Goal: Task Accomplishment & Management: Manage account settings

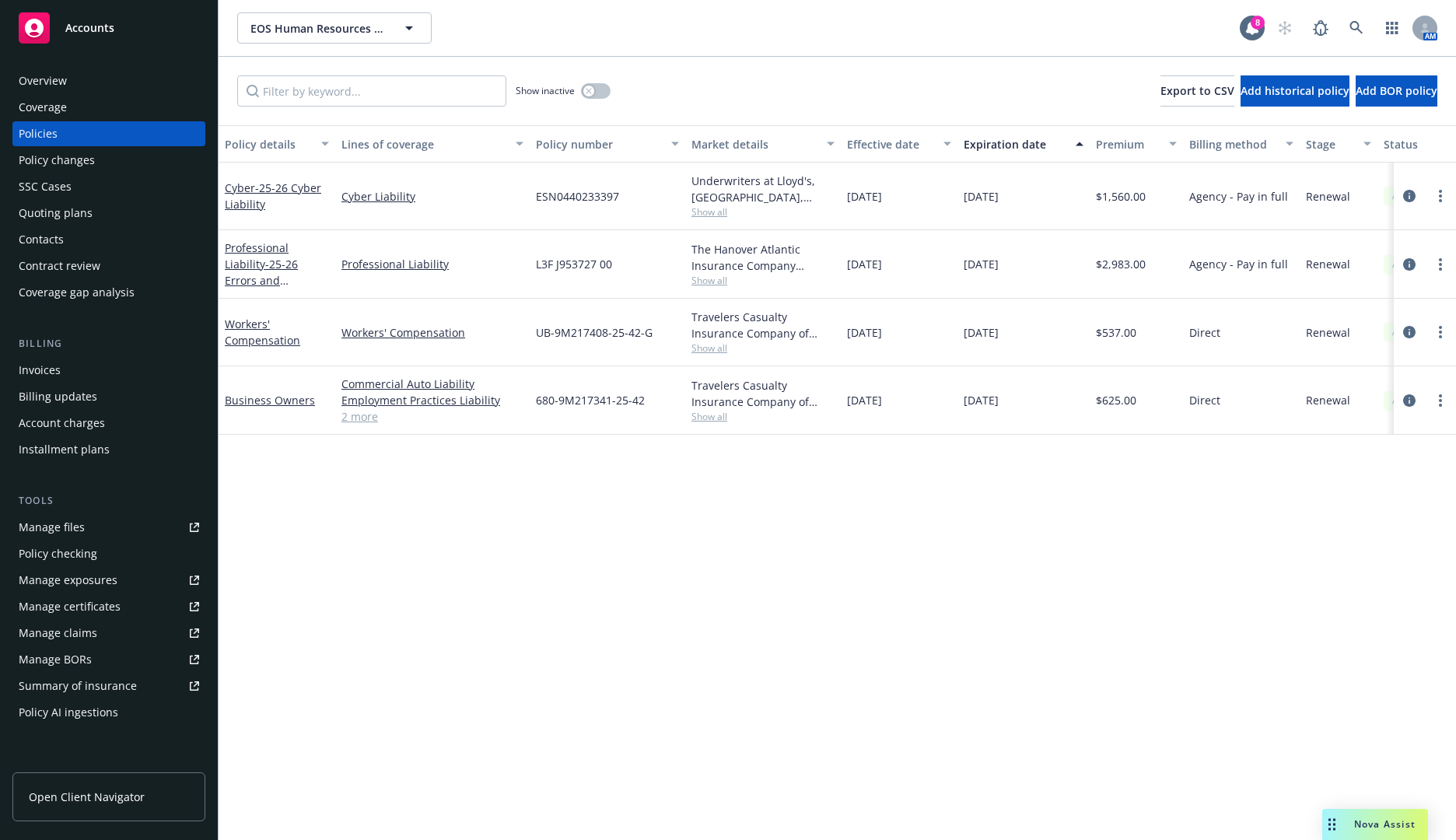
drag, startPoint x: 611, startPoint y: 401, endPoint x: 534, endPoint y: 399, distance: 77.0
click at [534, 399] on div "680-9M217341-25-42" at bounding box center [608, 401] width 156 height 69
click at [544, 405] on span "680-9M217341-25-42" at bounding box center [590, 401] width 109 height 17
drag, startPoint x: 536, startPoint y: 402, endPoint x: 651, endPoint y: 404, distance: 115.0
click at [651, 404] on div "680-9M217341-25-42" at bounding box center [608, 401] width 156 height 69
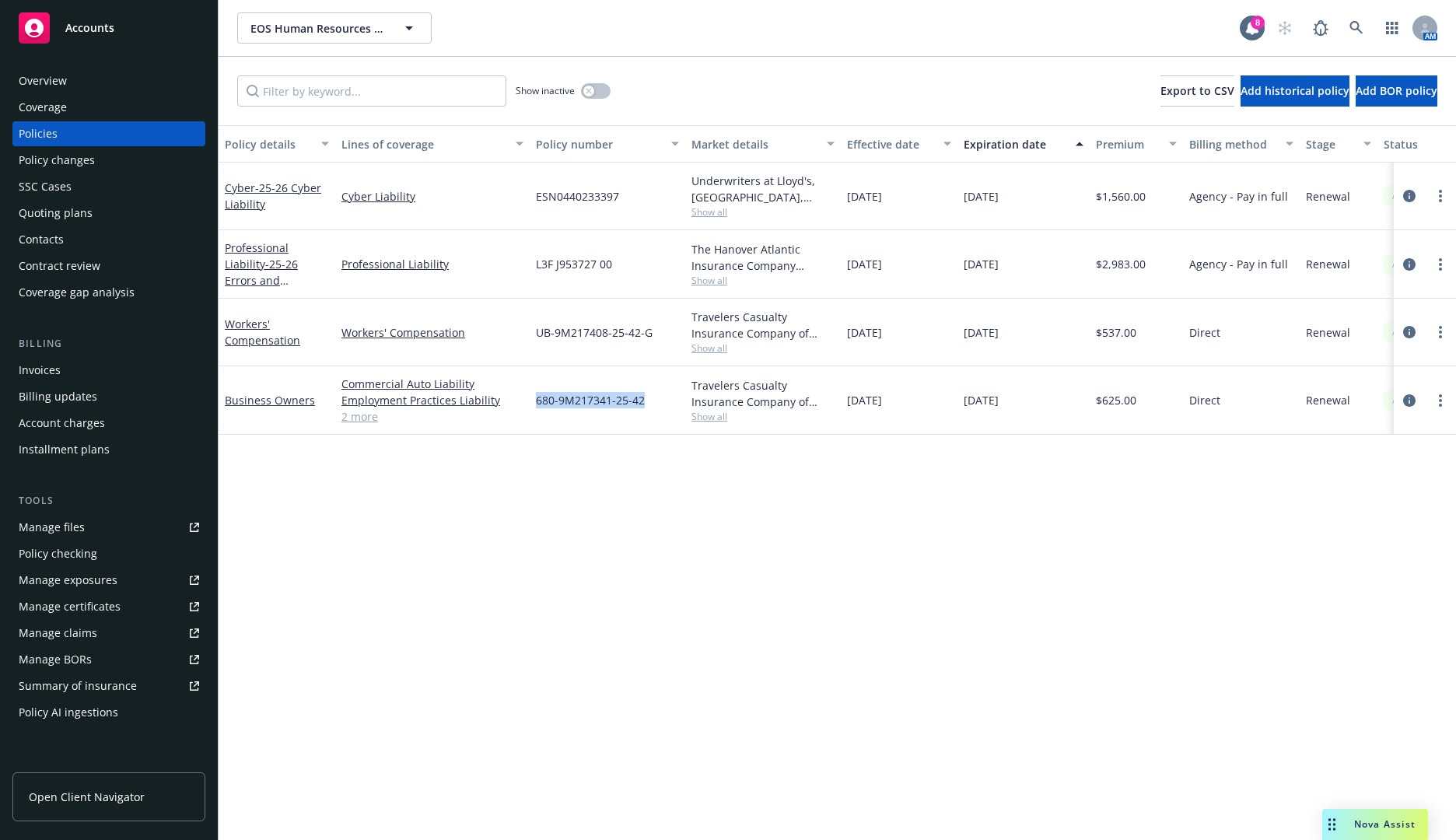
copy span "680-9M217341-25-42"
drag, startPoint x: 655, startPoint y: 337, endPoint x: 525, endPoint y: 337, distance: 130.0
click at [525, 337] on div "Workers' Compensation Workers' Compensation UB-9M217408-25-42-G Travelers Casua…" at bounding box center [970, 333] width 1502 height 68
copy div "UB-9M217408-25-42-G"
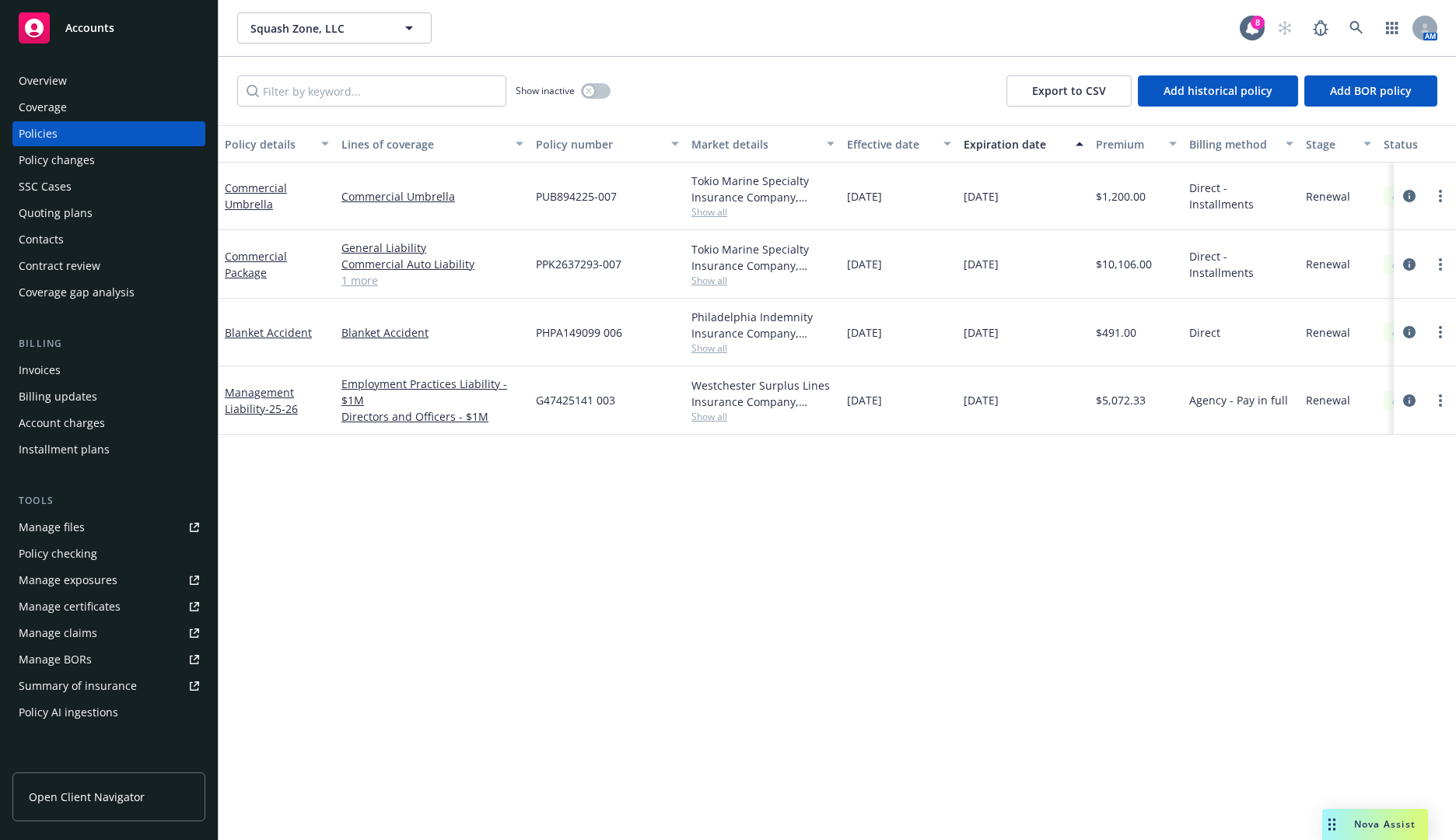
click at [568, 262] on span "PPK2637293-007" at bounding box center [578, 265] width 85 height 17
click at [699, 281] on span "Show all" at bounding box center [763, 280] width 144 height 13
click at [512, 518] on div "Policy details Lines of coverage Policy number Market details Effective date Ex…" at bounding box center [838, 483] width 1238 height 715
click at [631, 268] on div "PPK2637293-007" at bounding box center [608, 265] width 156 height 69
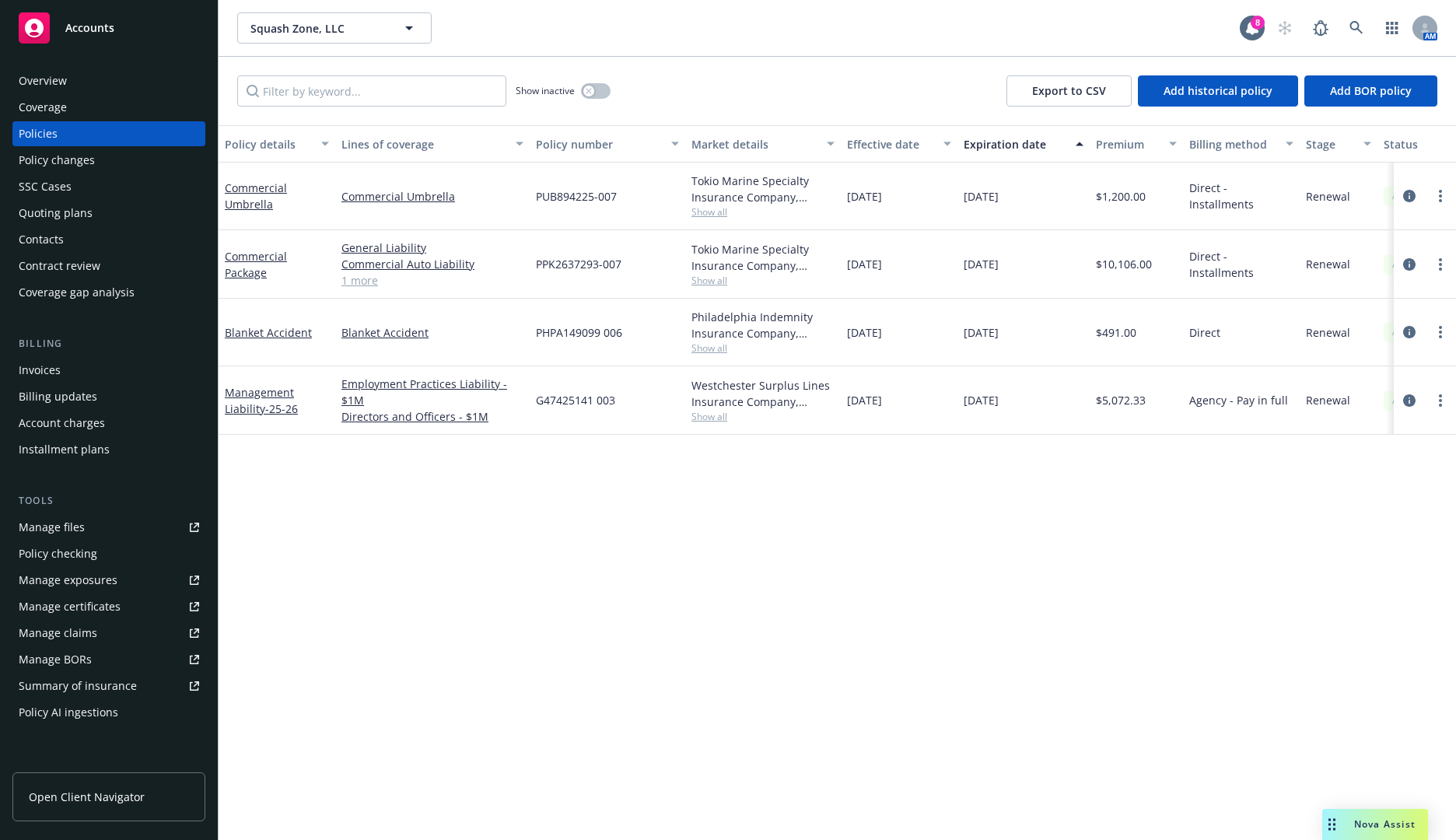
click at [542, 488] on div "Policy details Lines of coverage Policy number Market details Effective date Ex…" at bounding box center [838, 483] width 1238 height 715
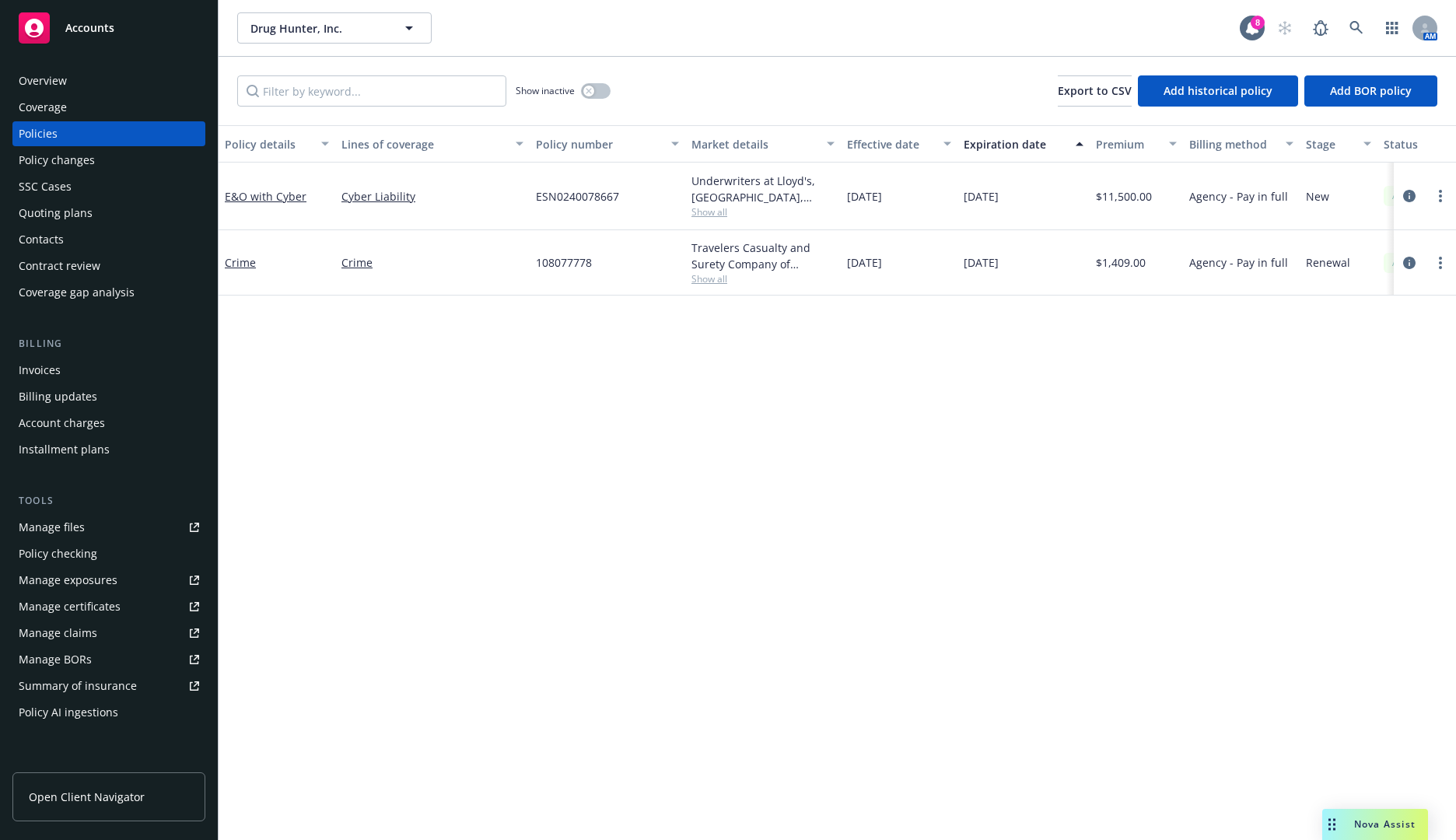
click at [566, 90] on span "Show inactive" at bounding box center [545, 90] width 59 height 13
click at [612, 87] on div "Show inactive Export to CSV Add historical policy Add BOR policy" at bounding box center [838, 90] width 1238 height 69
click at [599, 90] on button "button" at bounding box center [596, 90] width 30 height 16
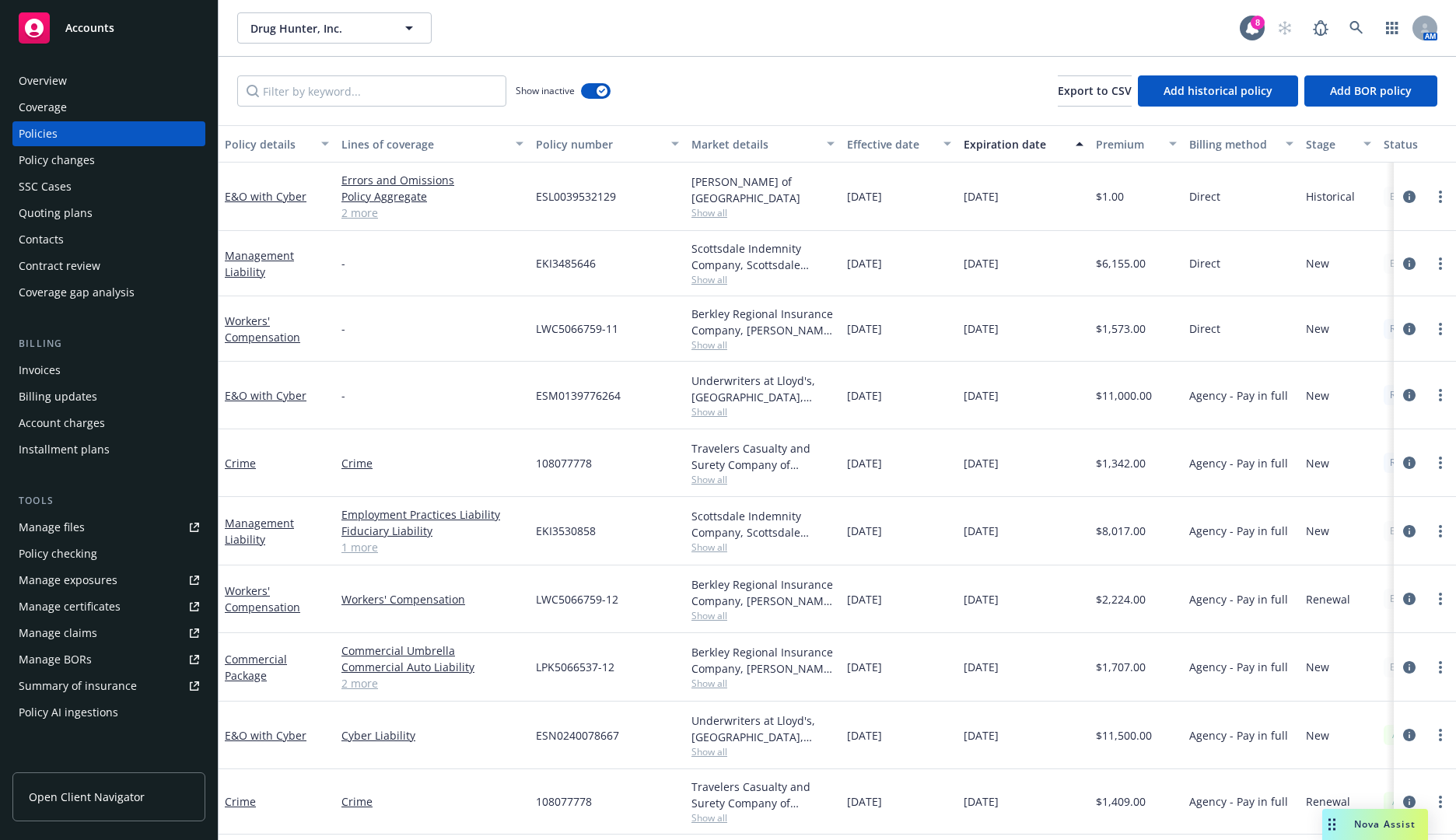
click at [1013, 144] on div "Expiration date" at bounding box center [1015, 144] width 103 height 17
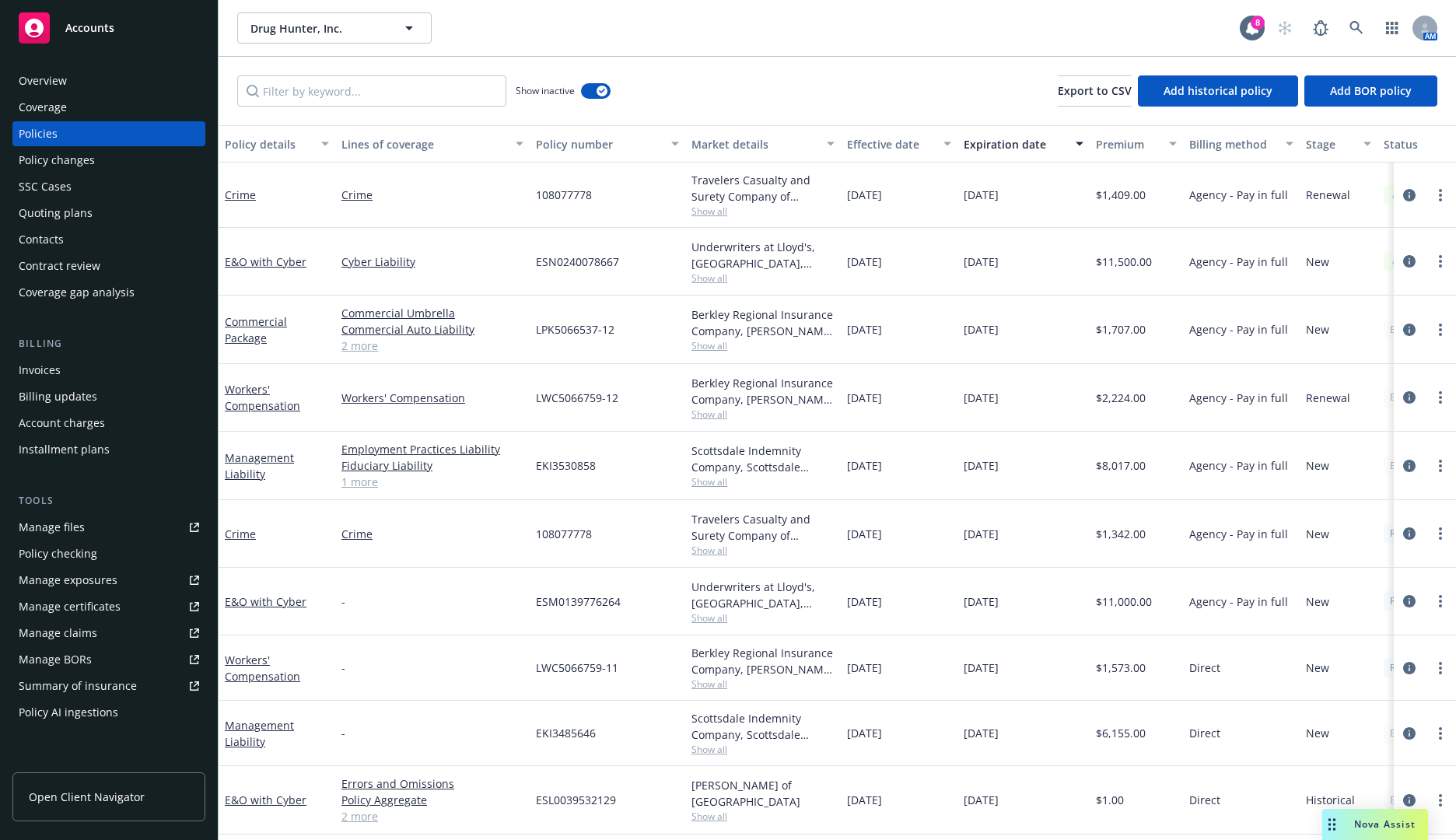
click at [709, 350] on span "Show all" at bounding box center [763, 346] width 144 height 13
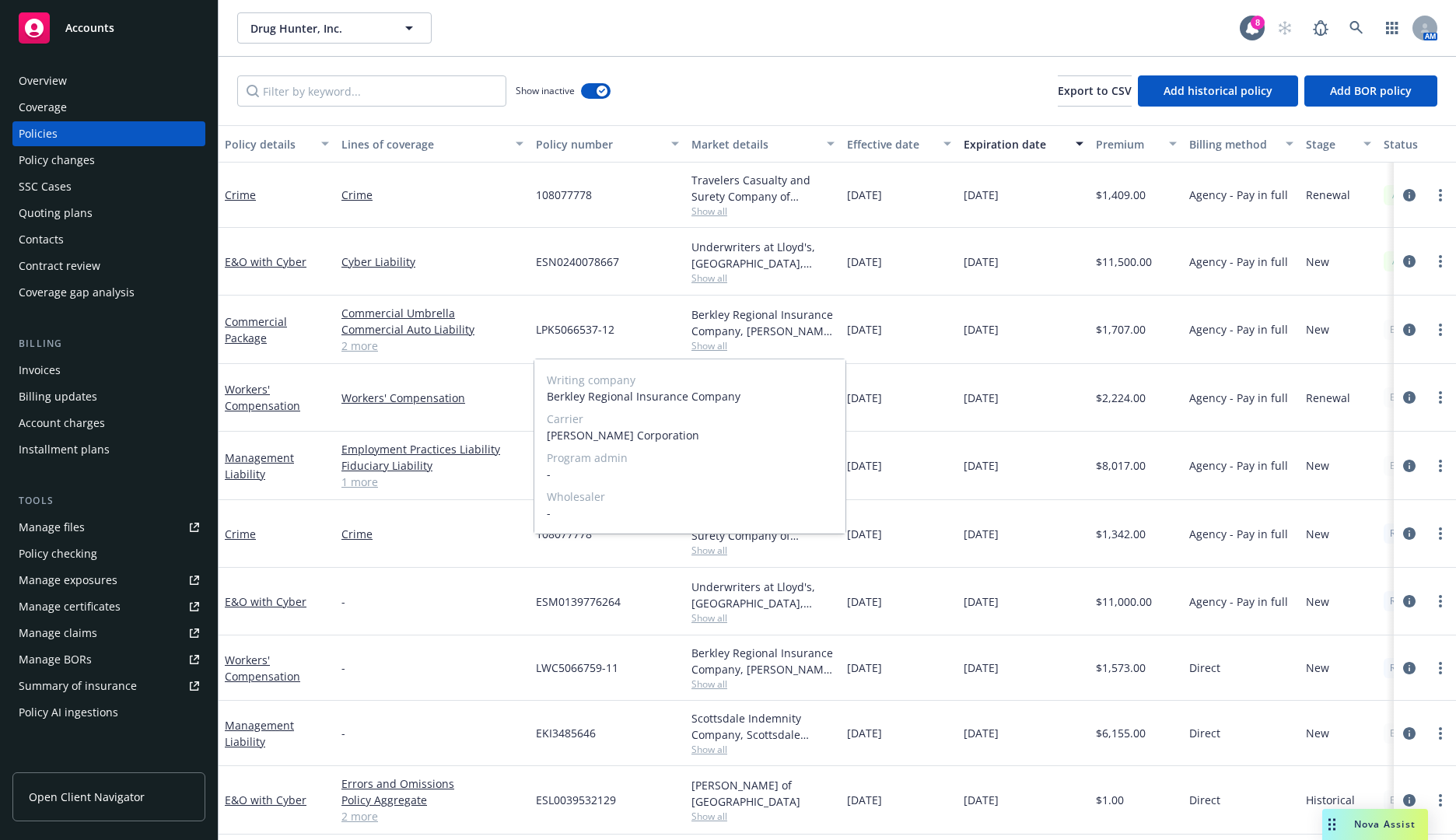
click at [781, 343] on span "Show all" at bounding box center [763, 346] width 144 height 13
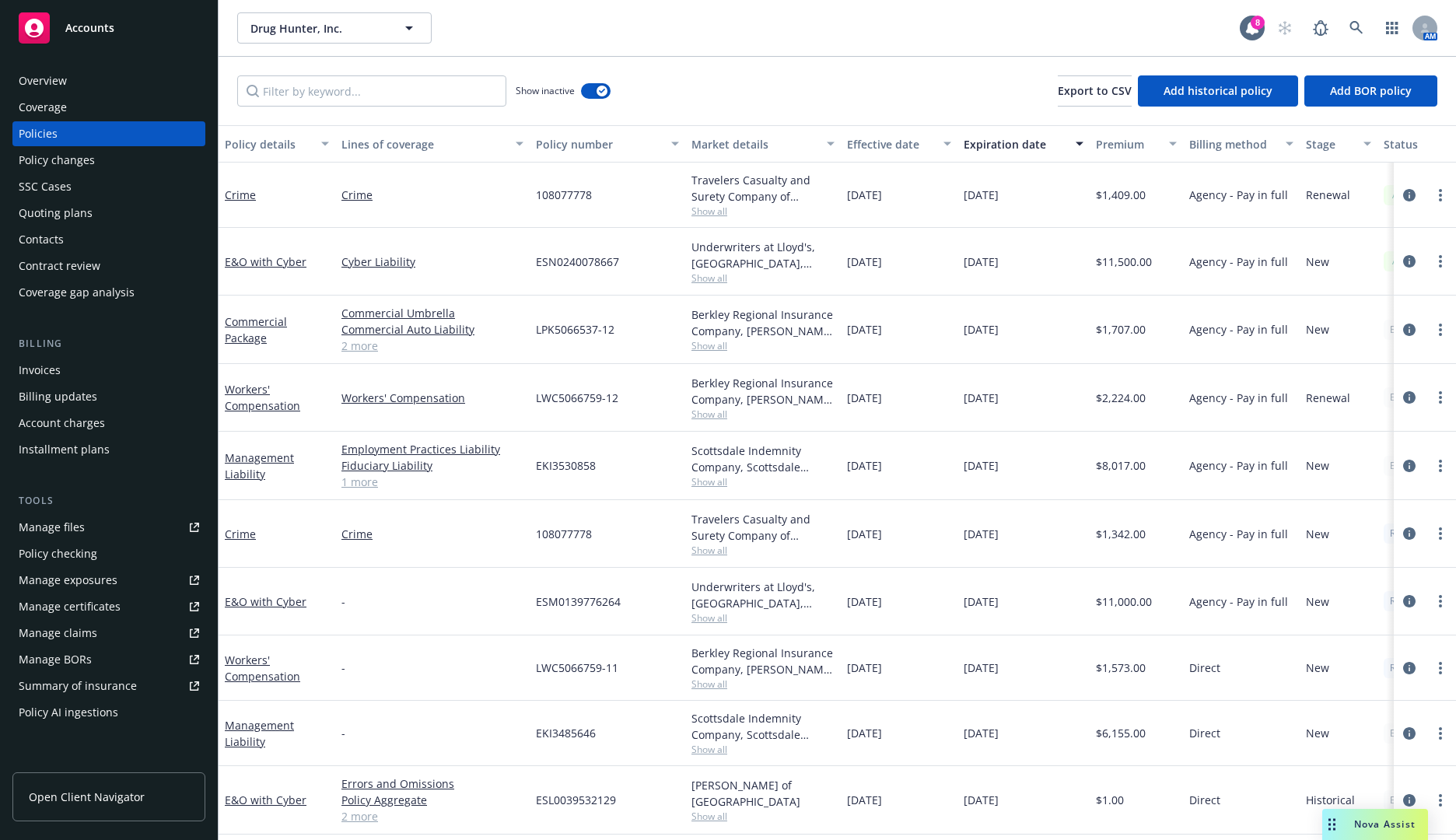
click at [706, 415] on span "Show all" at bounding box center [763, 414] width 144 height 13
click at [779, 352] on span "Show all" at bounding box center [763, 346] width 144 height 13
click at [669, 343] on div "LPK5066537-12" at bounding box center [608, 329] width 156 height 69
drag, startPoint x: 674, startPoint y: 33, endPoint x: 668, endPoint y: 30, distance: 6.7
click at [674, 32] on div "Drug Hunter, Inc. Drug Hunter, Inc." at bounding box center [738, 28] width 1003 height 32
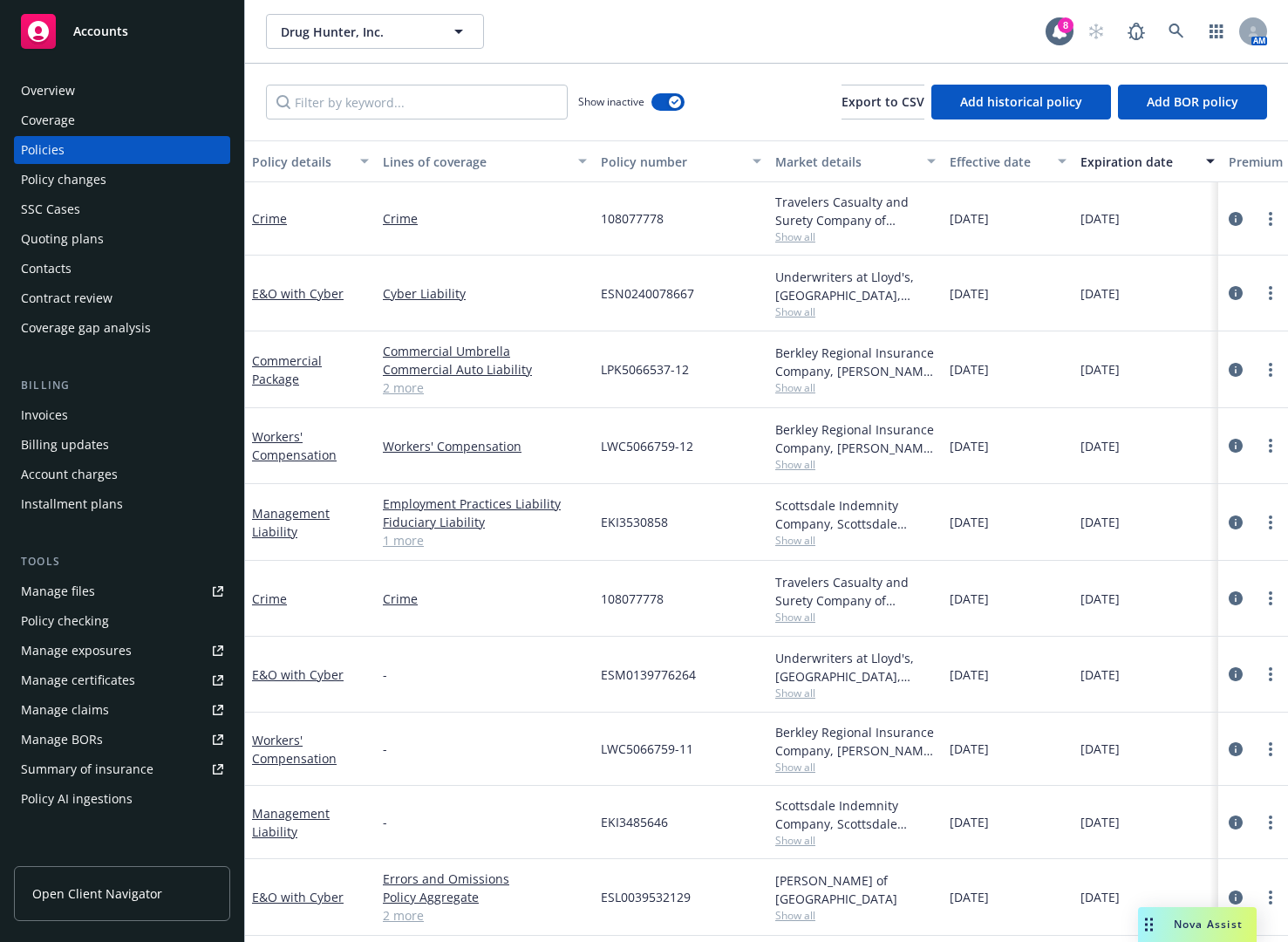
click at [124, 241] on div "Quoting plans" at bounding box center [123, 239] width 203 height 28
